Goal: Task Accomplishment & Management: Manage account settings

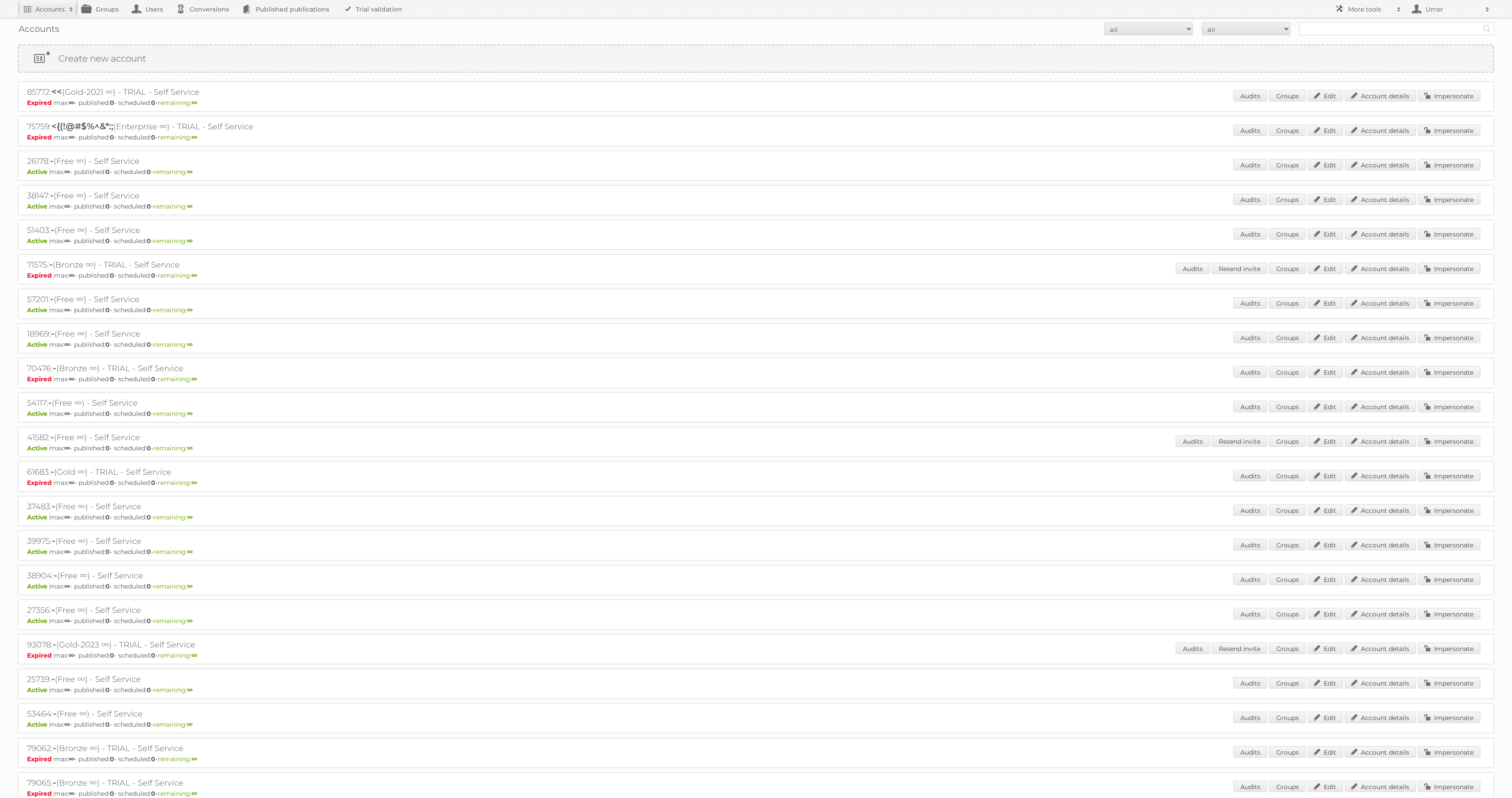
click at [1366, 8] on h2 "More tools" at bounding box center [1370, 9] width 44 height 9
click at [1340, 95] on link "Employees" at bounding box center [1374, 91] width 87 height 13
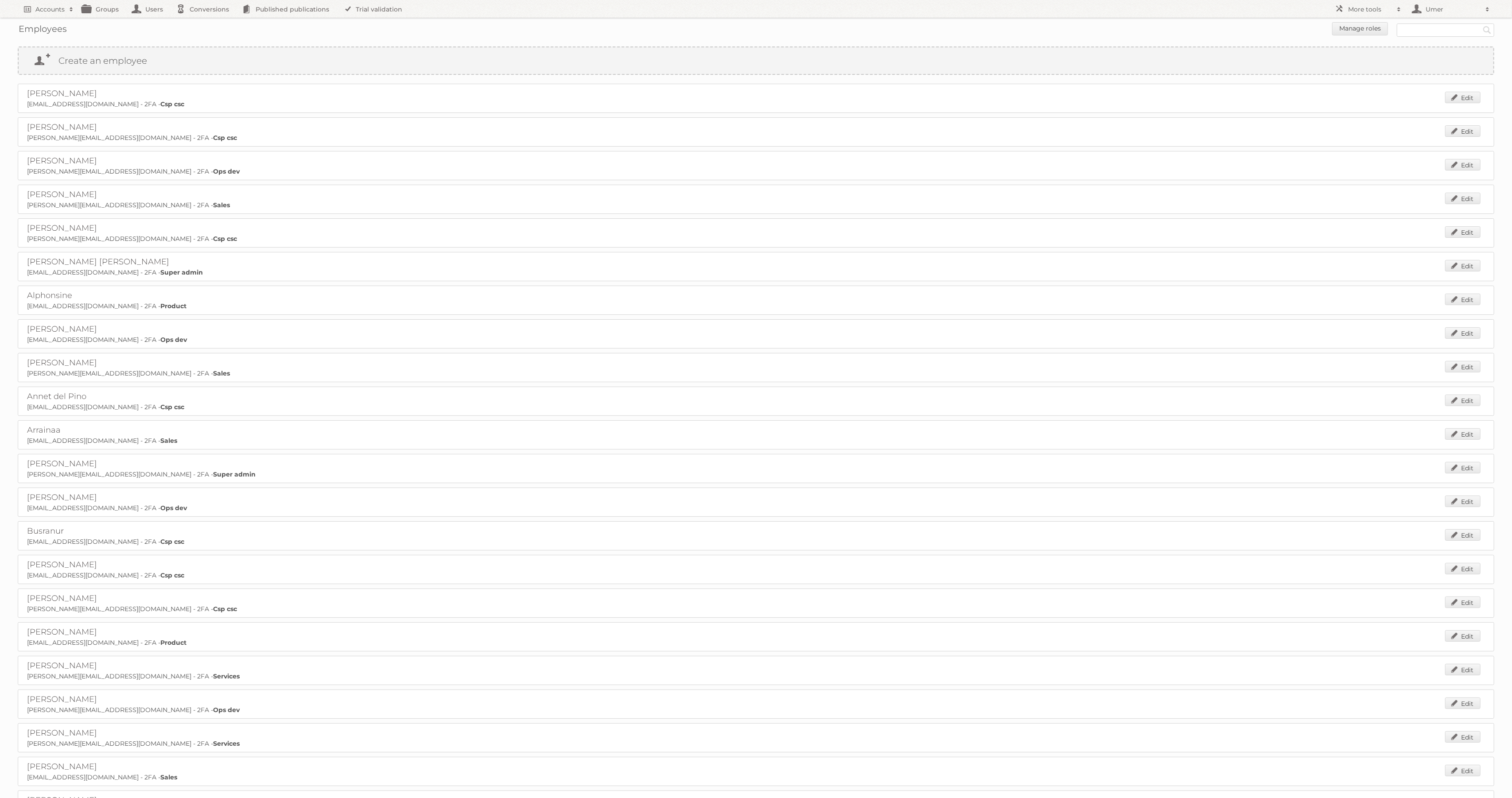
click at [184, 104] on p "adinda@publitas.com - 2FA - Csp csc" at bounding box center [756, 104] width 1458 height 8
click at [578, 48] on link "Create an employee" at bounding box center [756, 60] width 1475 height 26
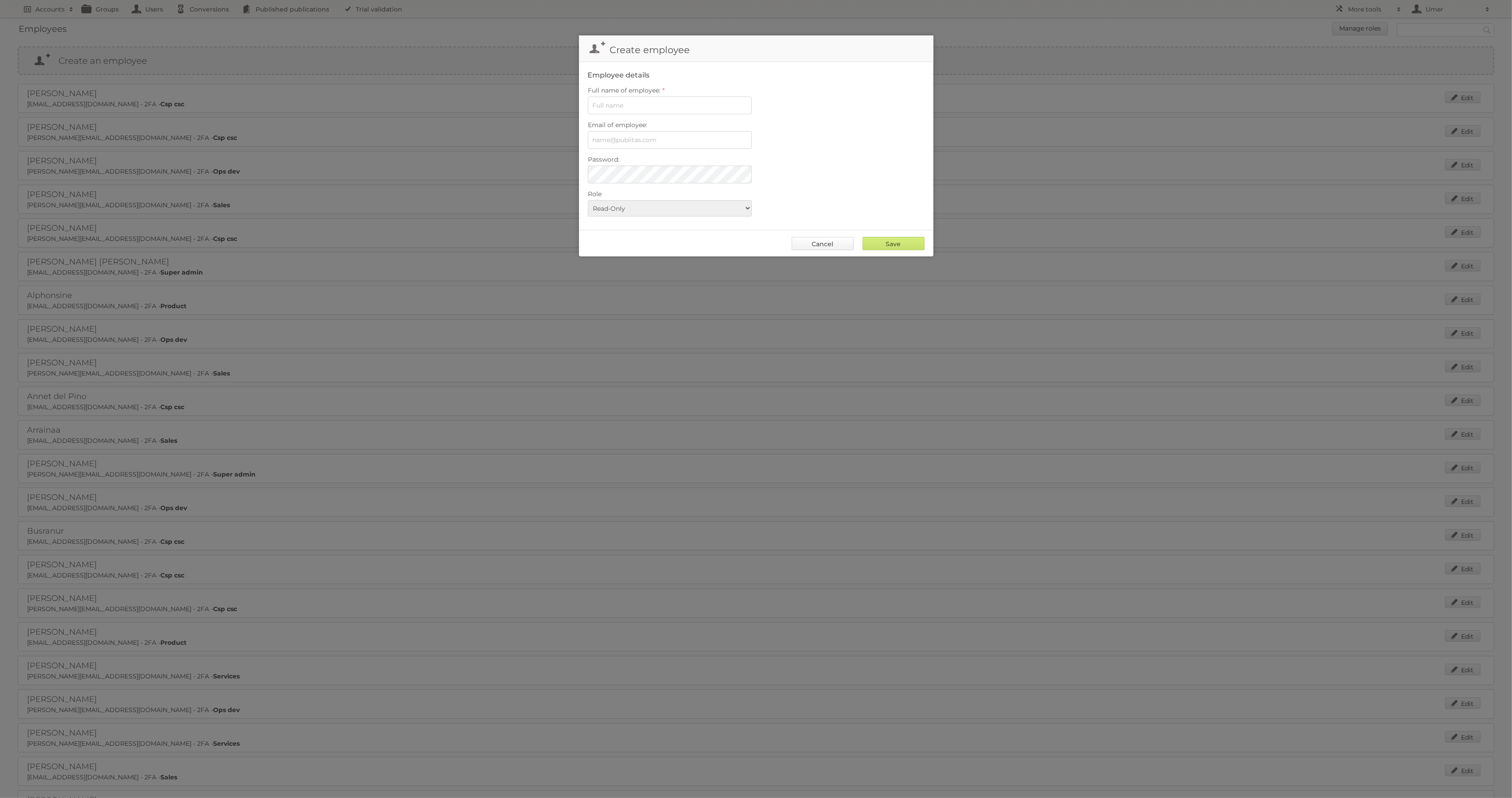
click at [819, 245] on link "Cancel" at bounding box center [823, 244] width 62 height 13
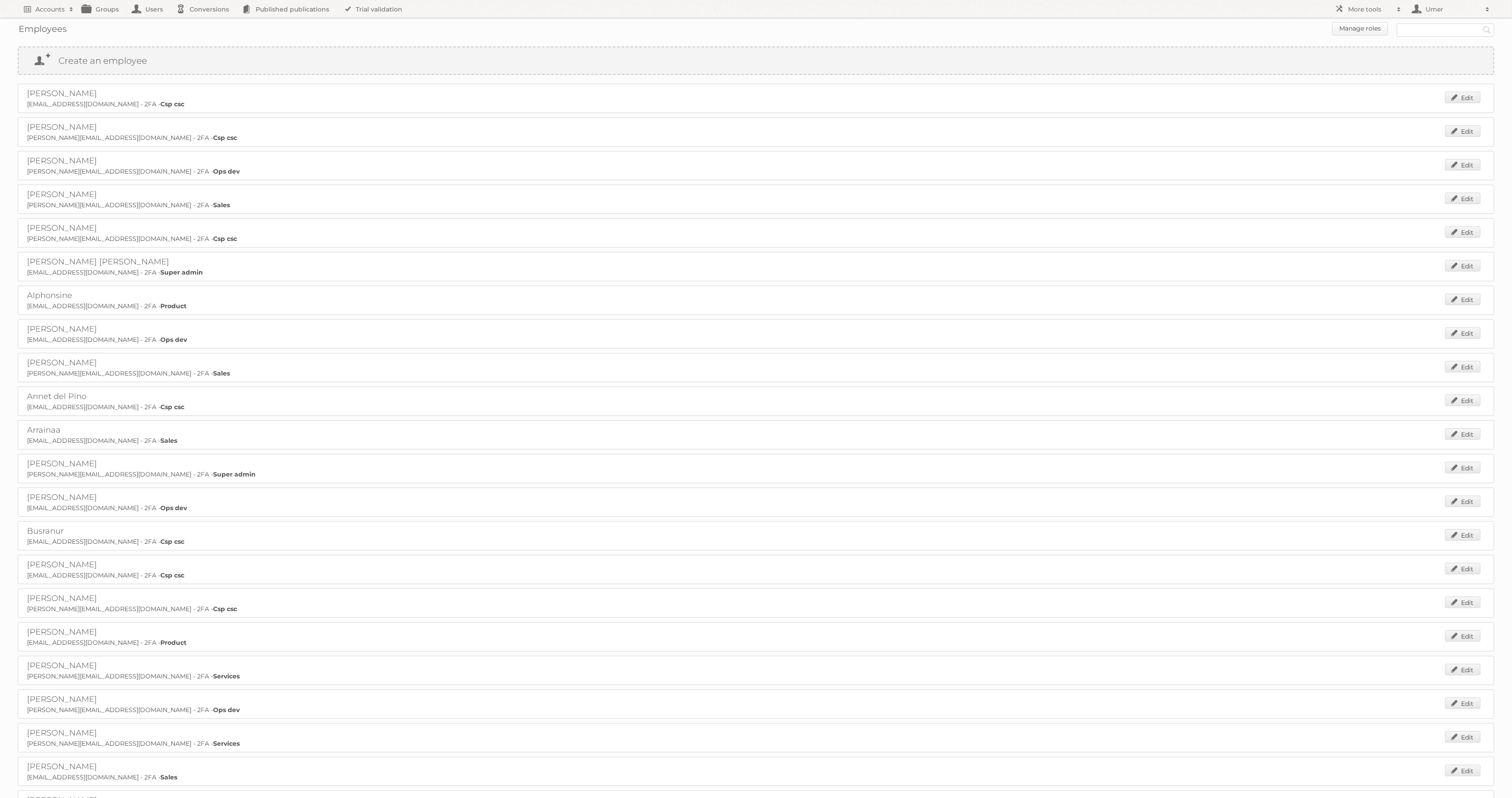
click at [1369, 25] on link "Manage roles" at bounding box center [1360, 29] width 56 height 13
click at [1470, 25] on input "text" at bounding box center [1446, 30] width 97 height 13
type input "super"
click at [1480, 23] on input "Search" at bounding box center [1487, 30] width 14 height 13
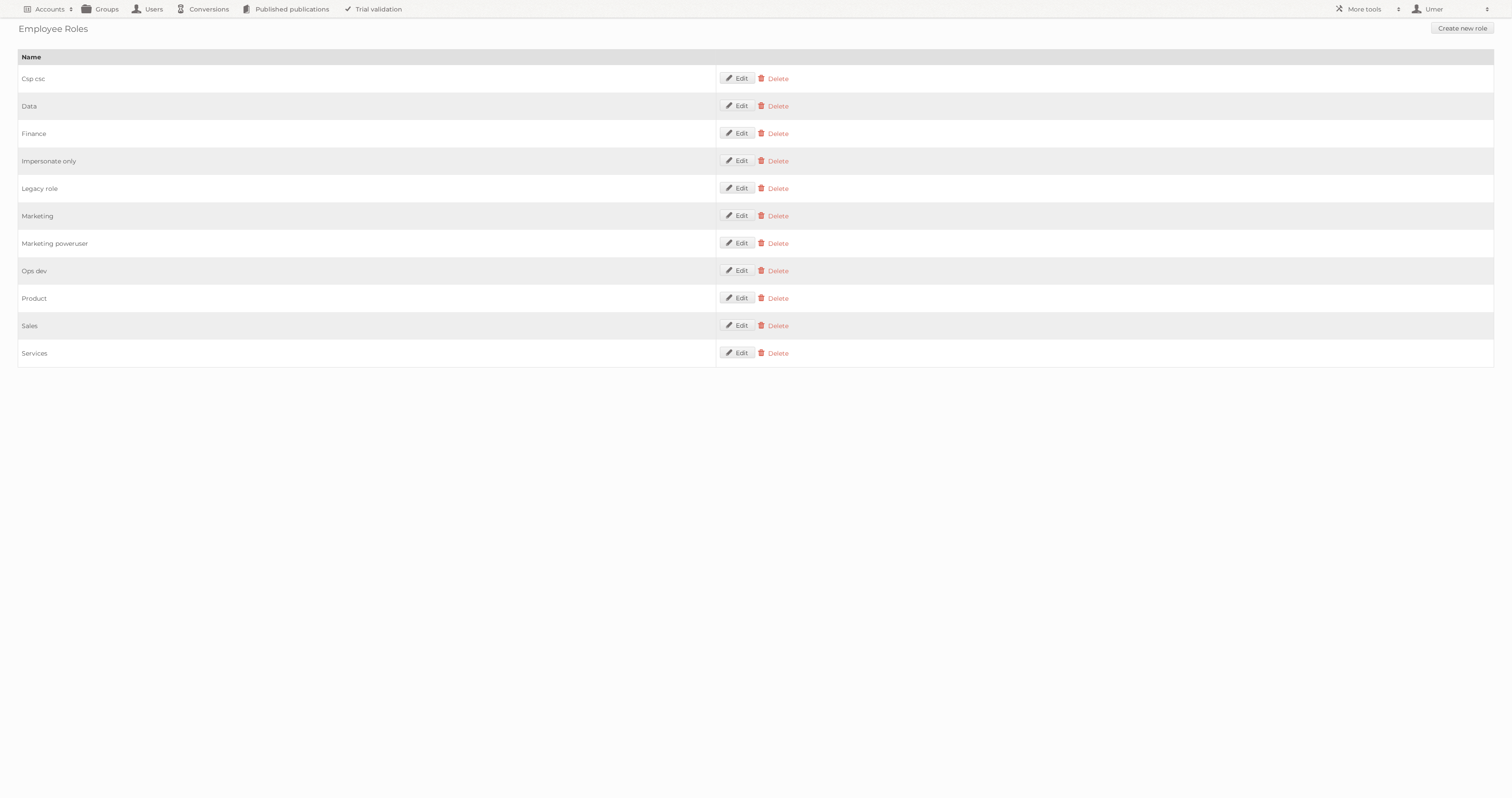
click at [44, 129] on td "Finance" at bounding box center [367, 134] width 698 height 28
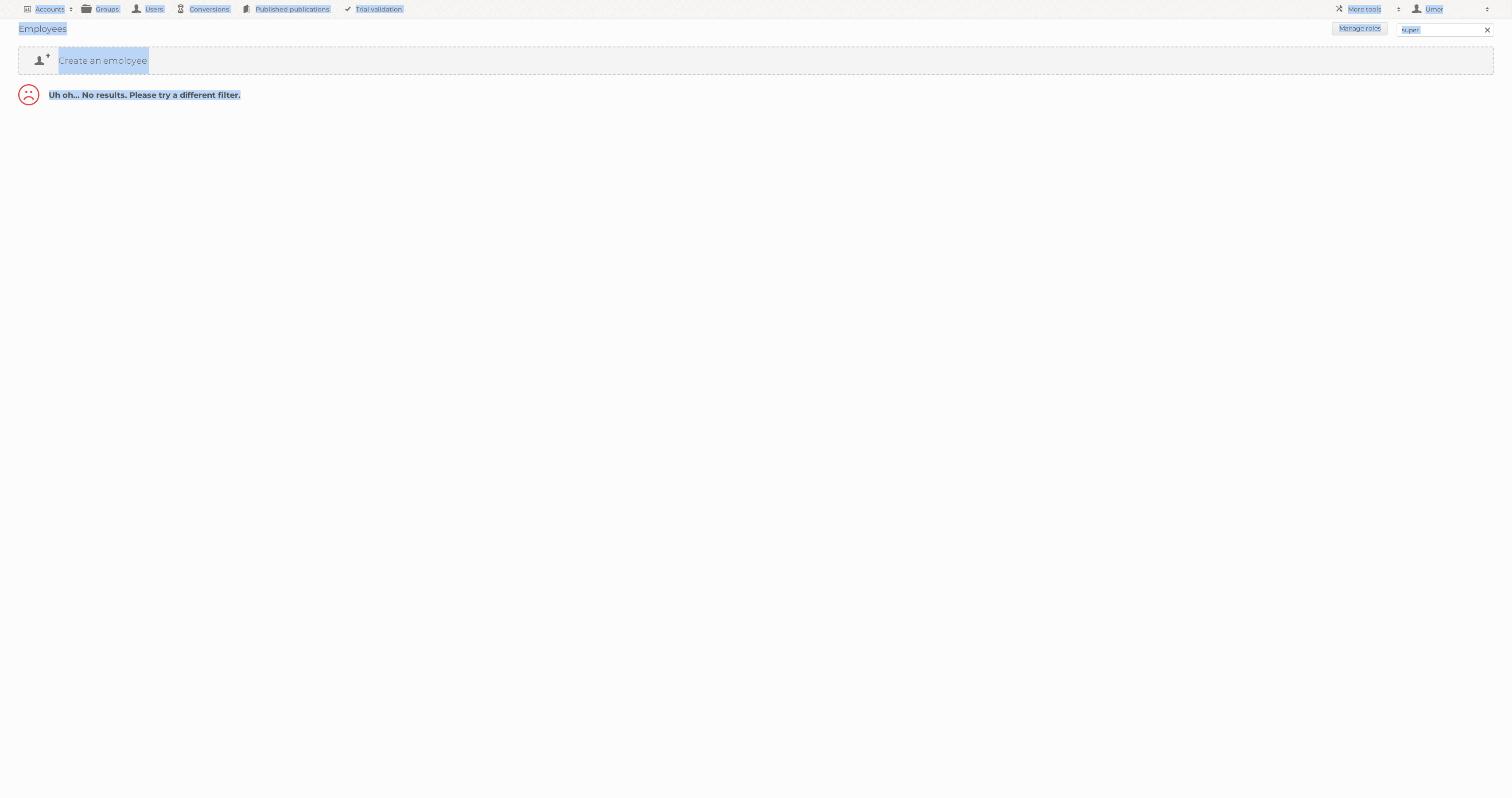
click at [1487, 26] on link at bounding box center [1487, 30] width 14 height 13
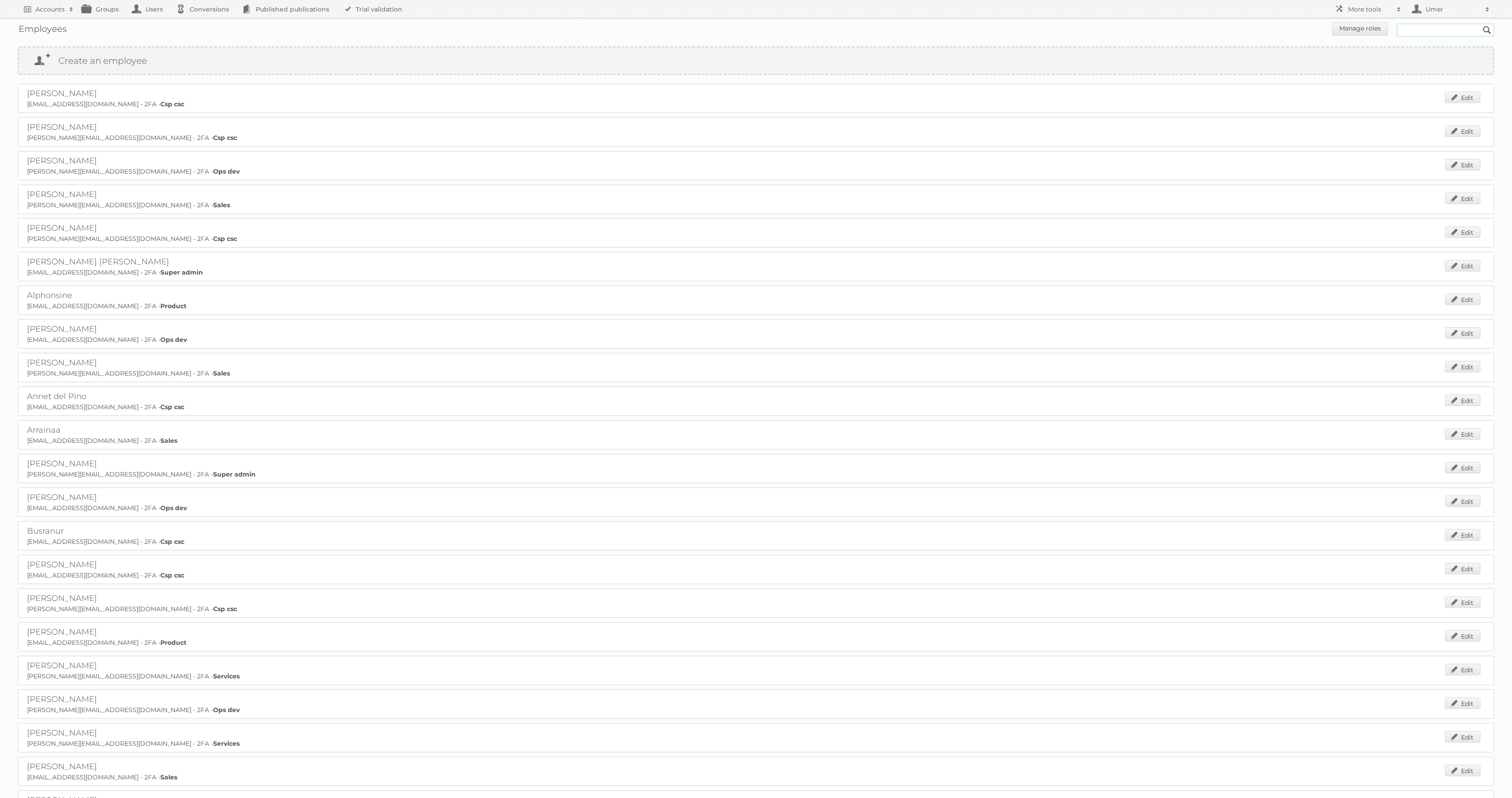
click at [1456, 26] on input "text" at bounding box center [1446, 30] width 97 height 13
type input "admin"
click at [1480, 23] on input "Search" at bounding box center [1487, 30] width 14 height 13
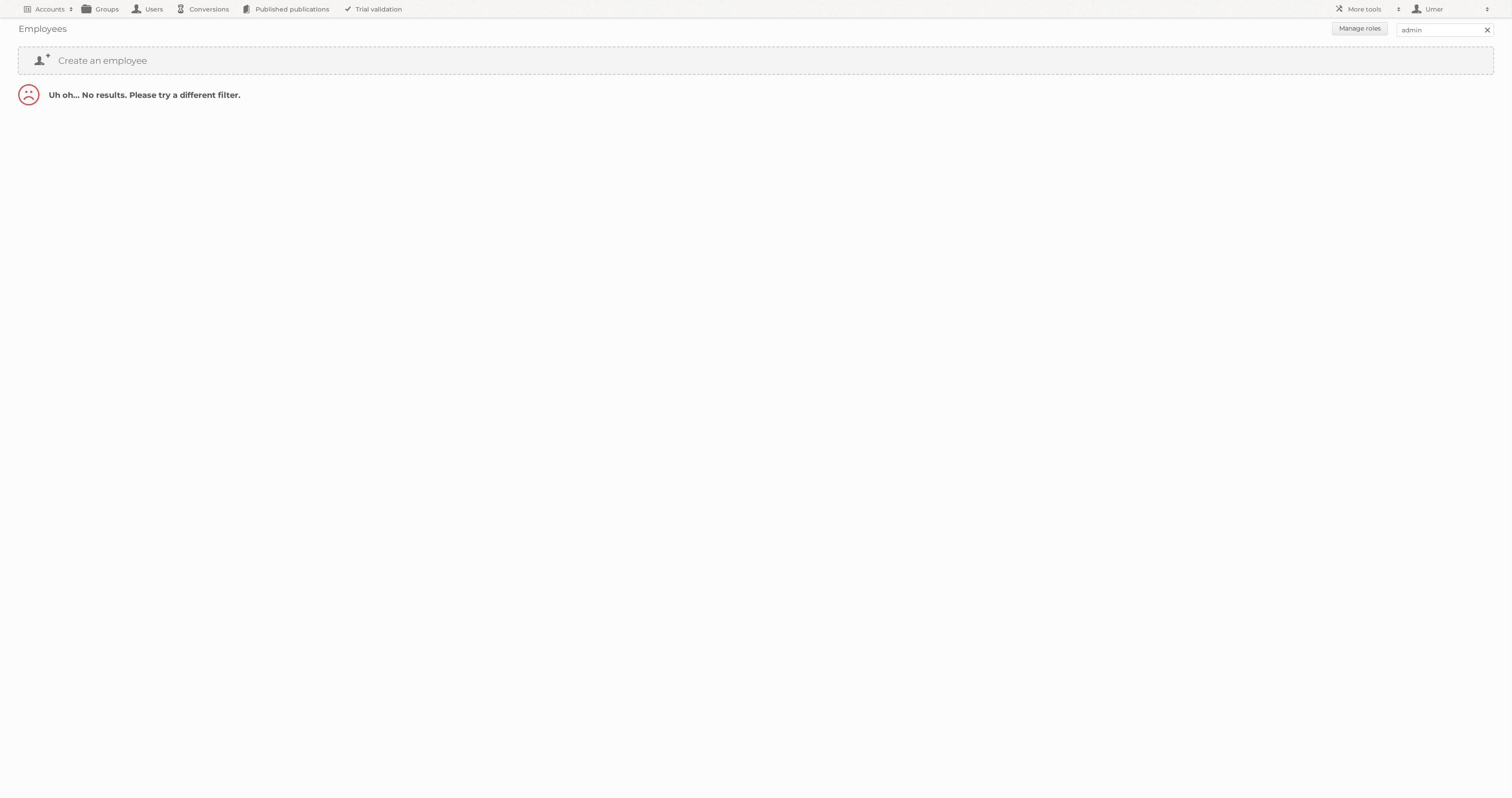
click at [1487, 33] on link at bounding box center [1487, 30] width 14 height 13
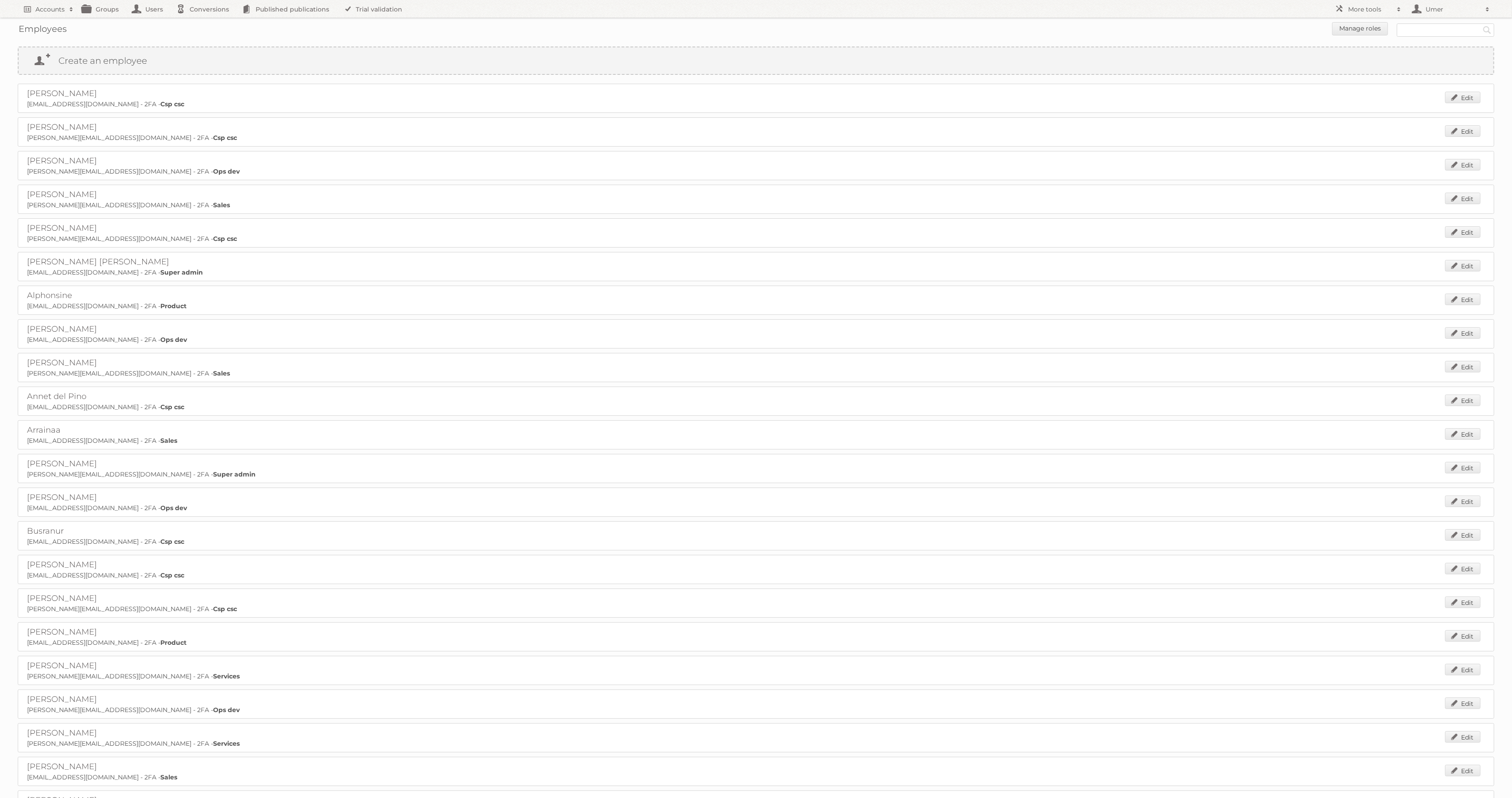
click at [640, 35] on form "Manage roles Search" at bounding box center [756, 30] width 1477 height 15
